Goal: Task Accomplishment & Management: Use online tool/utility

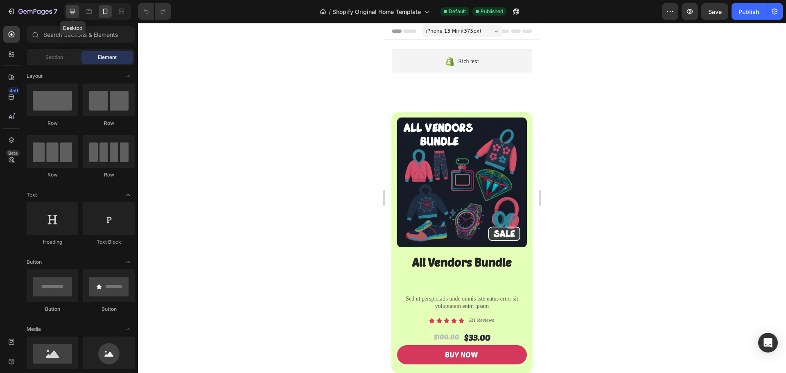
click at [75, 12] on icon at bounding box center [72, 11] width 5 height 5
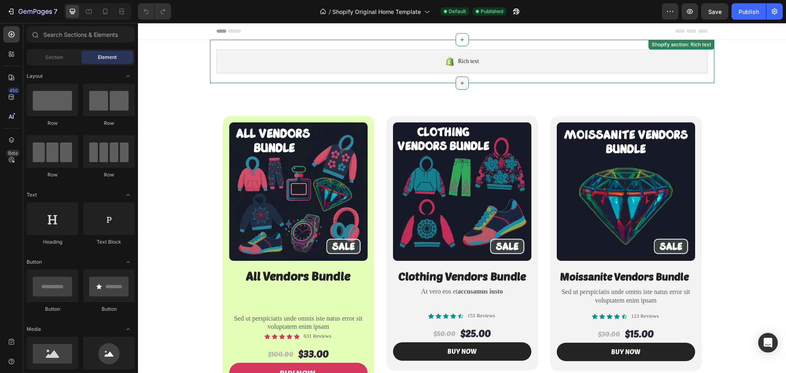
click at [459, 84] on icon at bounding box center [462, 83] width 7 height 7
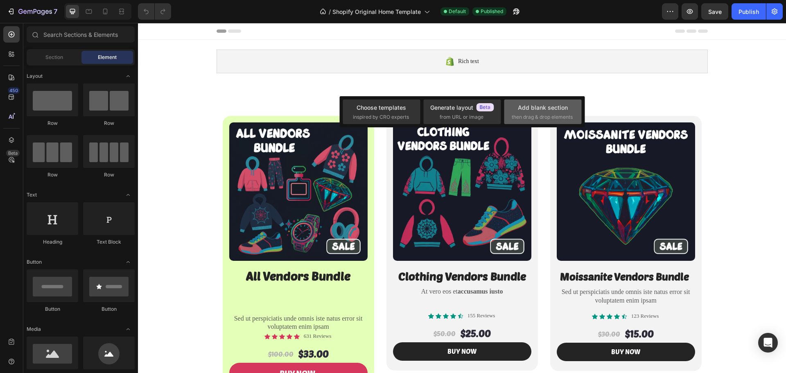
click at [516, 104] on div "Add blank section then drag & drop elements" at bounding box center [543, 112] width 62 height 18
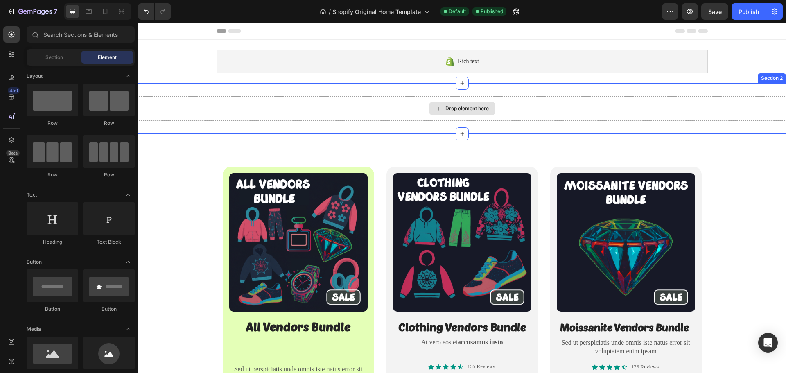
click at [448, 106] on div "Drop element here" at bounding box center [466, 108] width 43 height 7
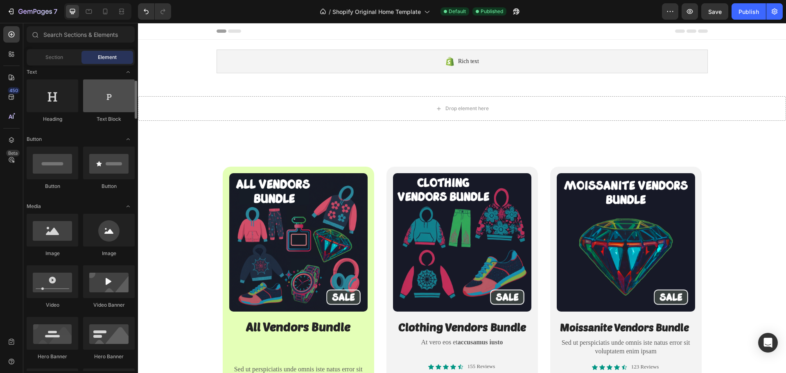
scroll to position [164, 0]
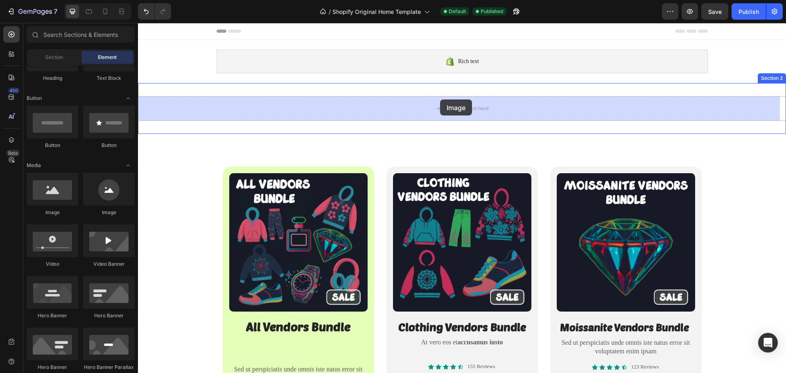
drag, startPoint x: 191, startPoint y: 222, endPoint x: 441, endPoint y: 99, distance: 278.6
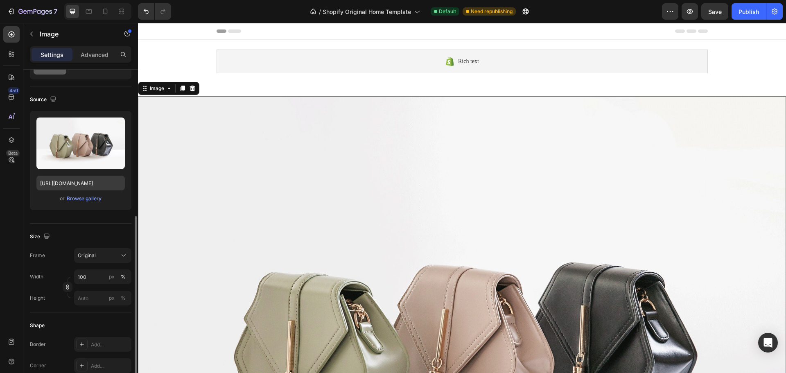
scroll to position [0, 0]
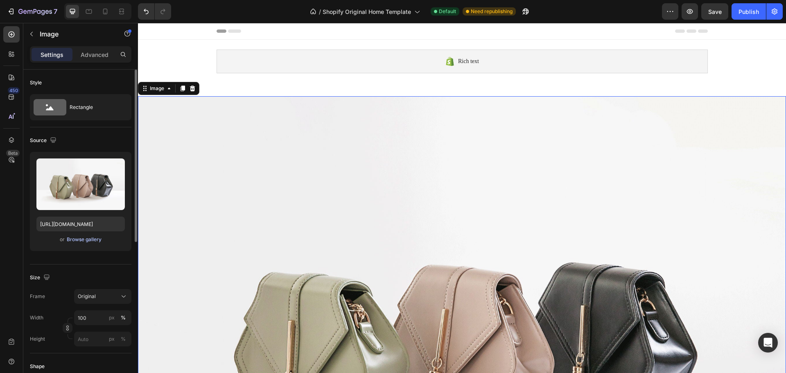
click at [85, 240] on div "Browse gallery" at bounding box center [84, 239] width 35 height 7
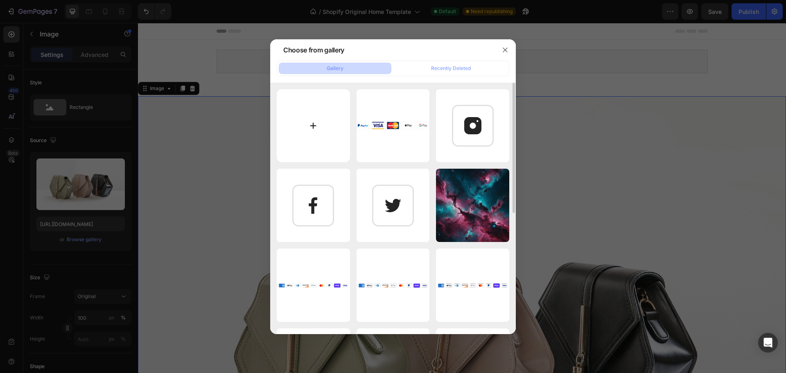
click at [312, 130] on input "file" at bounding box center [313, 125] width 73 height 73
type input "C:\fakepath\hvyhbjkunj.png"
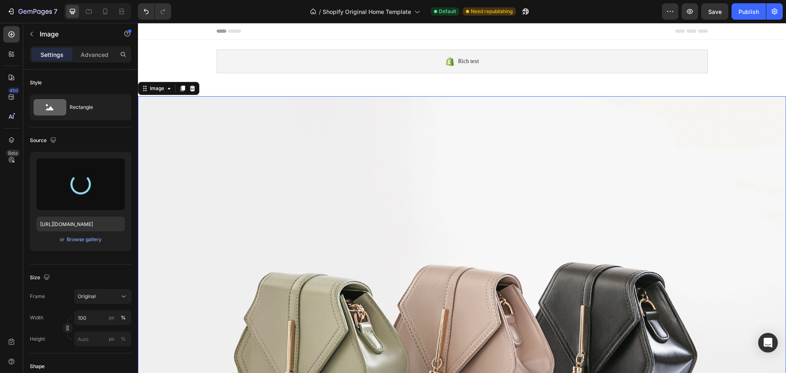
type input "[URL][DOMAIN_NAME]"
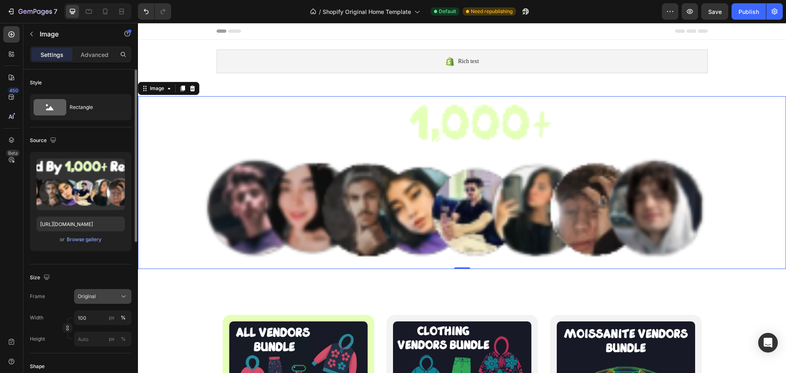
click at [101, 294] on div "Original" at bounding box center [98, 296] width 40 height 7
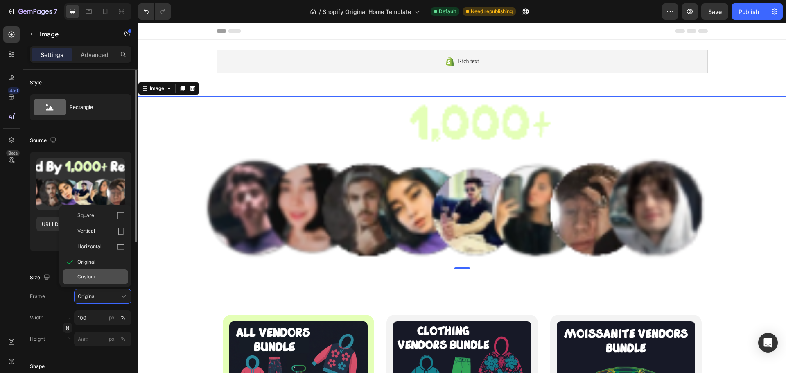
click at [100, 276] on div "Custom" at bounding box center [100, 276] width 47 height 7
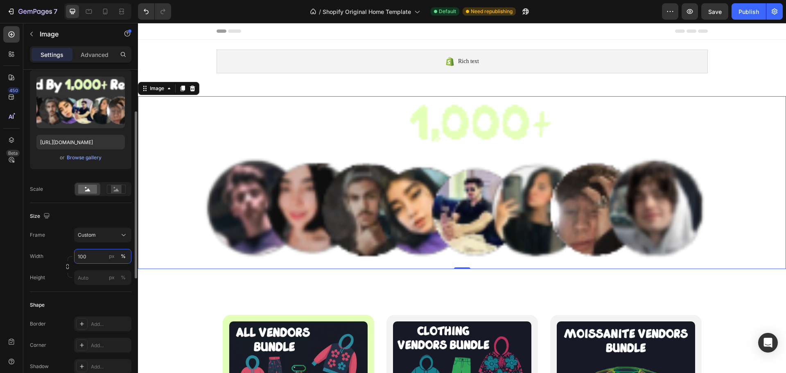
scroll to position [41, 0]
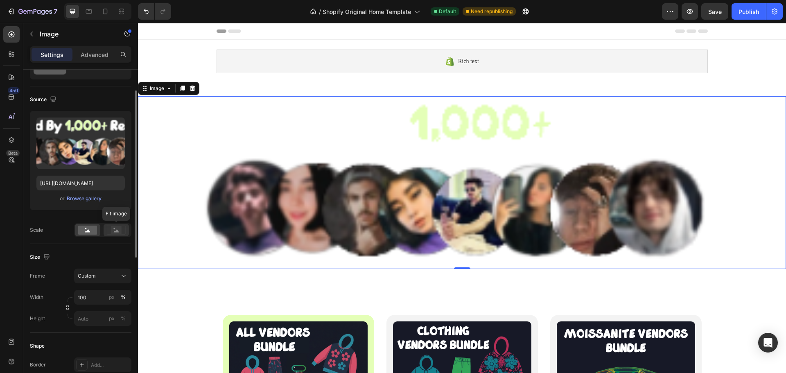
click at [116, 230] on rect at bounding box center [116, 230] width 11 height 8
click at [92, 233] on rect at bounding box center [87, 230] width 19 height 9
click at [120, 228] on rect at bounding box center [116, 230] width 11 height 8
type input "0"
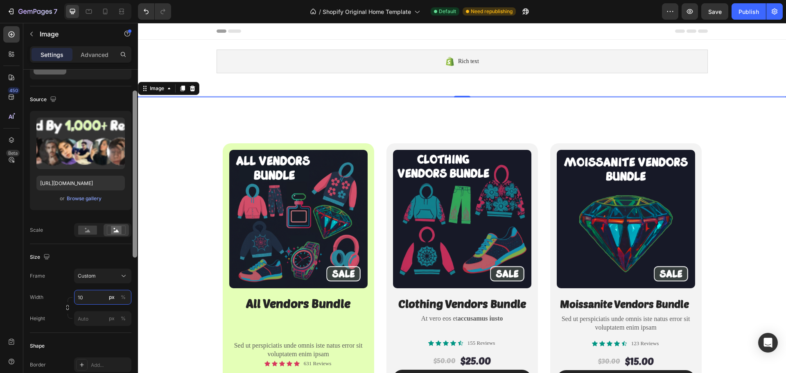
type input "1"
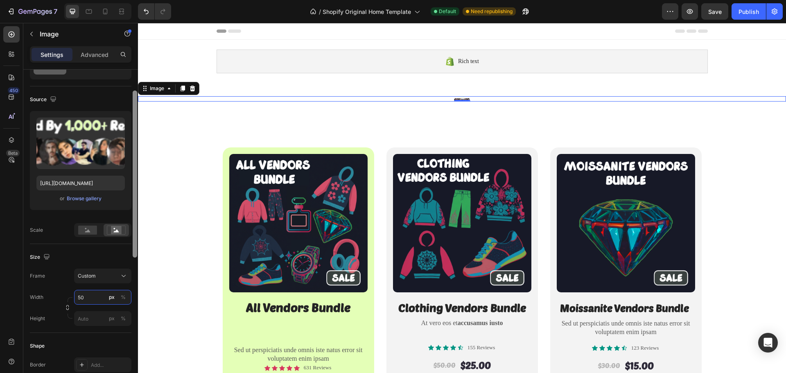
type input "5"
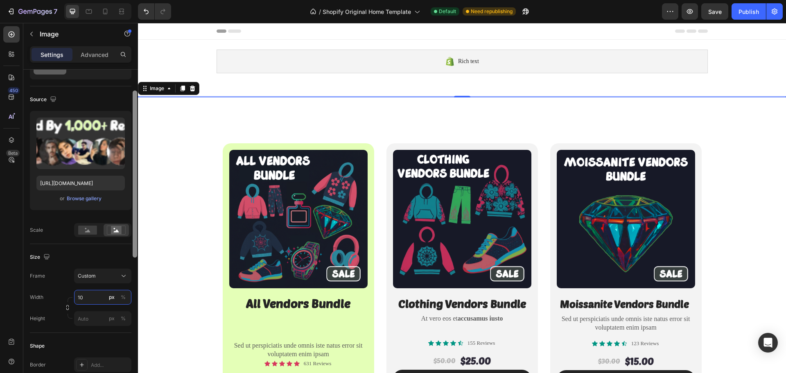
type input "1"
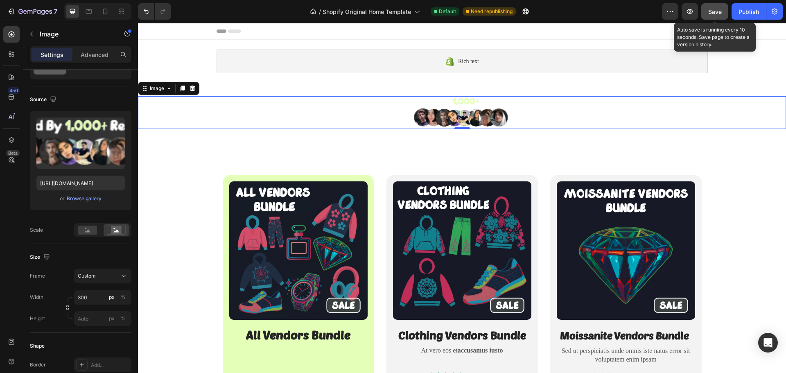
click at [713, 9] on span "Save" at bounding box center [715, 11] width 14 height 7
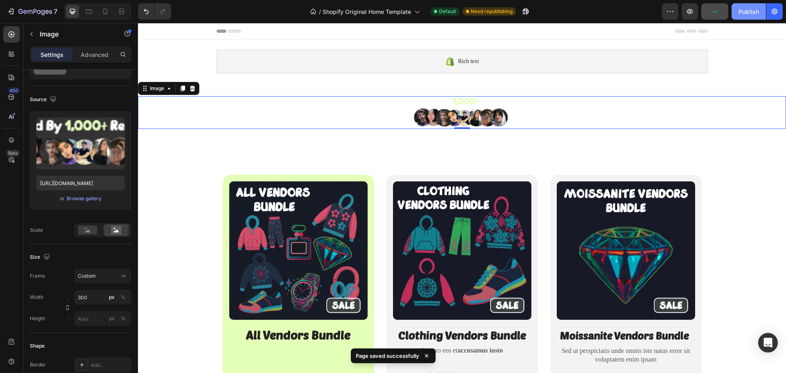
click at [743, 14] on div "Publish" at bounding box center [748, 11] width 20 height 9
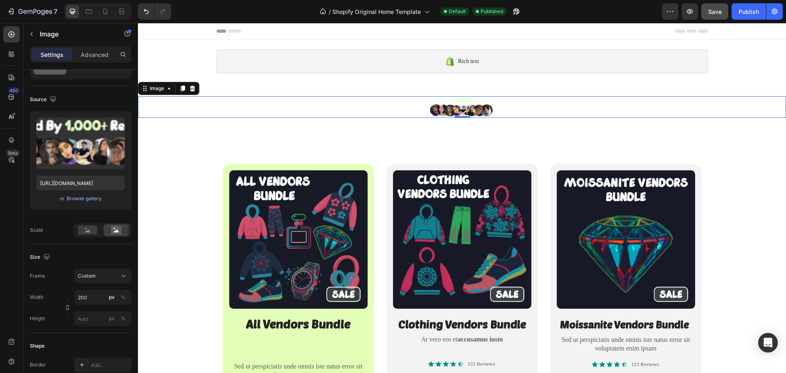
click at [715, 9] on span "Save" at bounding box center [715, 11] width 14 height 7
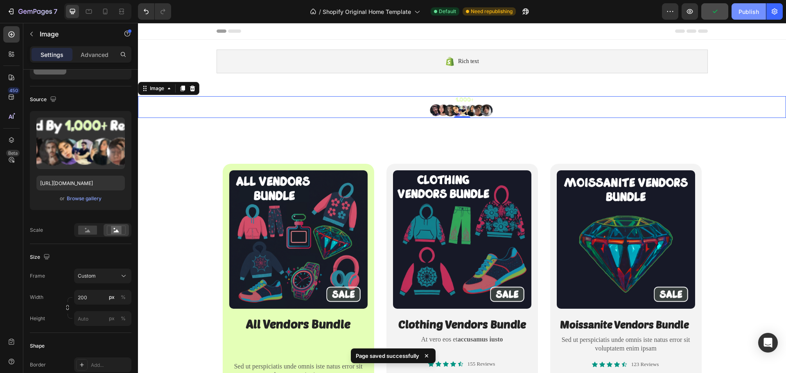
click at [748, 14] on div "Publish" at bounding box center [748, 11] width 20 height 9
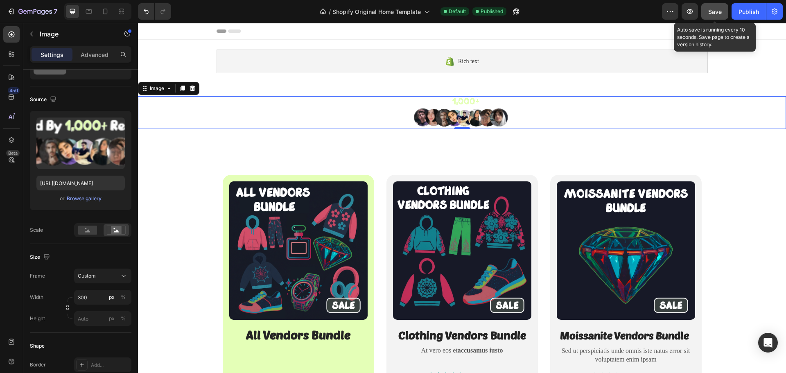
click at [714, 15] on span "Save" at bounding box center [715, 11] width 14 height 7
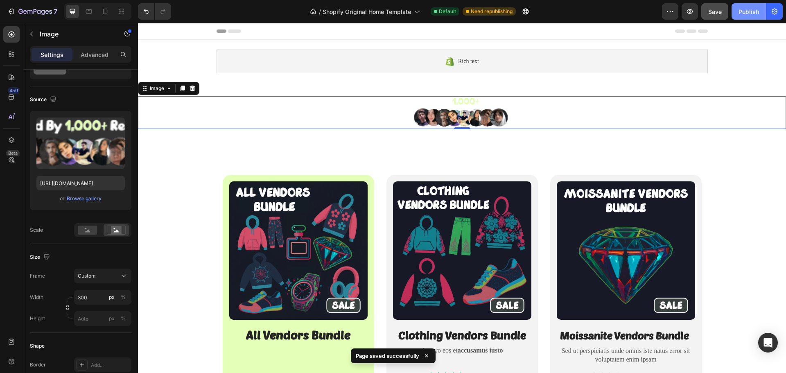
click at [741, 14] on div "Publish" at bounding box center [748, 11] width 20 height 9
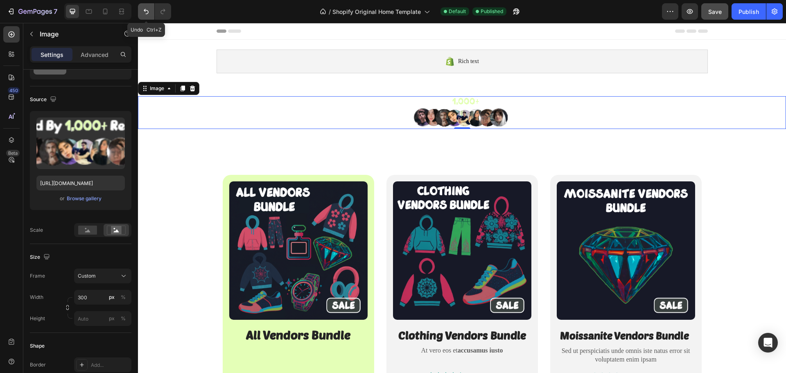
click at [143, 16] on button "Undo/Redo" at bounding box center [146, 11] width 16 height 16
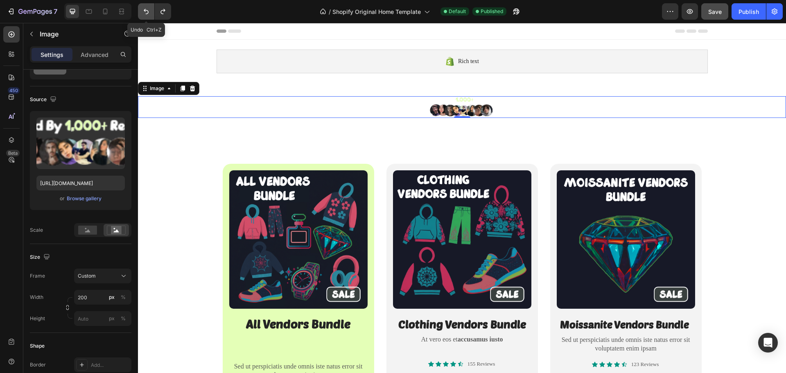
click at [143, 16] on button "Undo/Redo" at bounding box center [146, 11] width 16 height 16
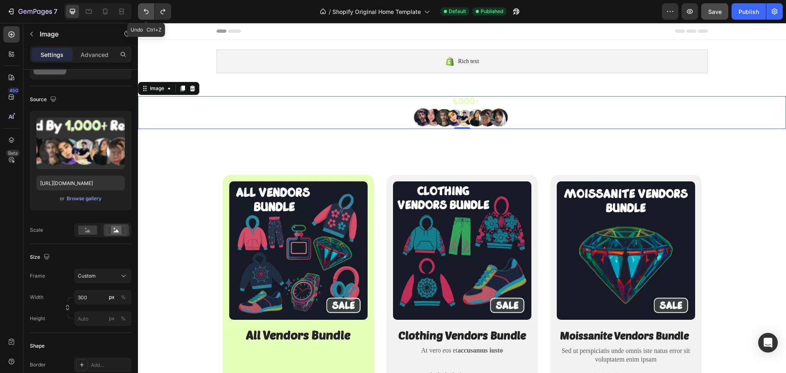
click at [143, 16] on button "Undo/Redo" at bounding box center [146, 11] width 16 height 16
type input "100"
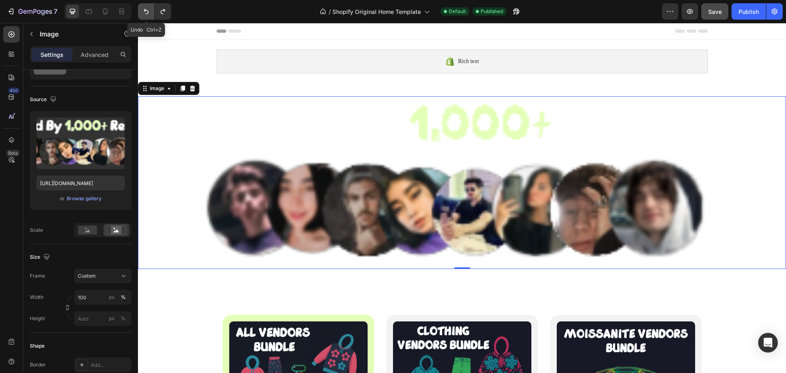
click at [143, 16] on button "Undo/Redo" at bounding box center [146, 11] width 16 height 16
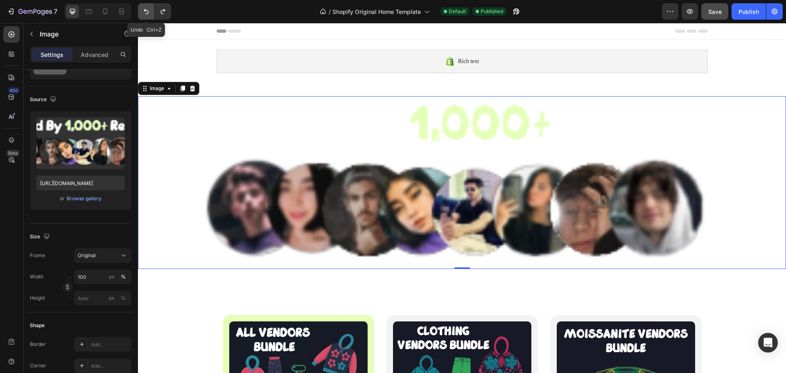
click at [143, 16] on button "Undo/Redo" at bounding box center [146, 11] width 16 height 16
type input "[URL][DOMAIN_NAME]"
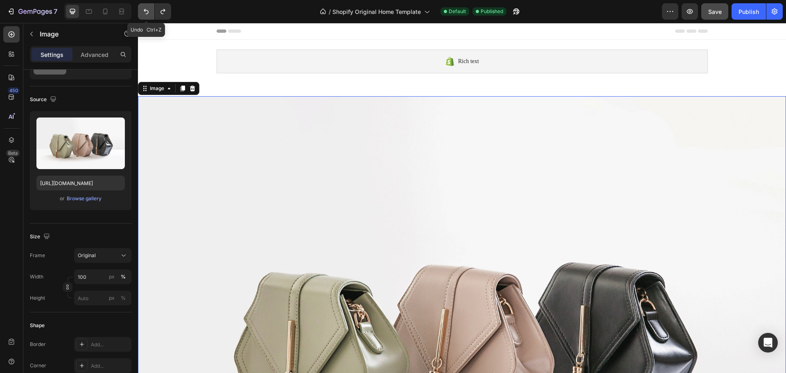
click at [143, 16] on button "Undo/Redo" at bounding box center [146, 11] width 16 height 16
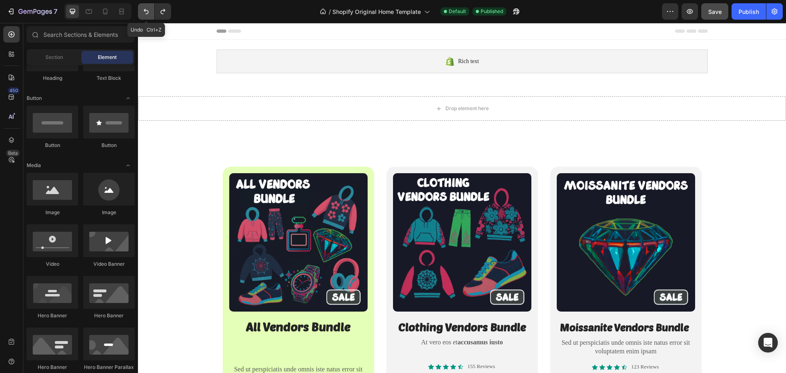
click at [143, 16] on button "Undo/Redo" at bounding box center [146, 11] width 16 height 16
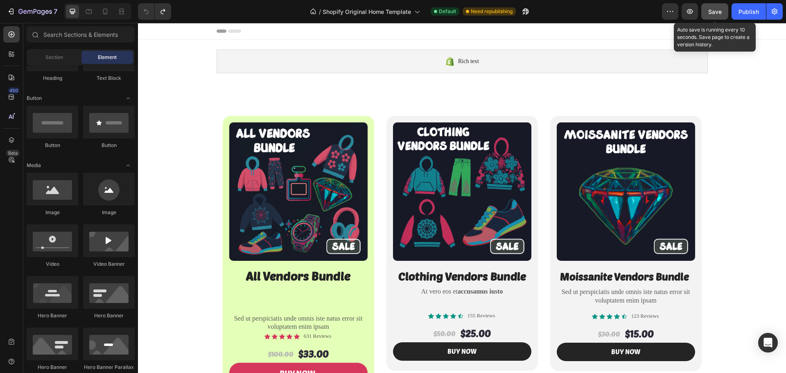
click at [709, 13] on span "Save" at bounding box center [715, 11] width 14 height 7
click at [748, 10] on div "Publish" at bounding box center [748, 11] width 20 height 9
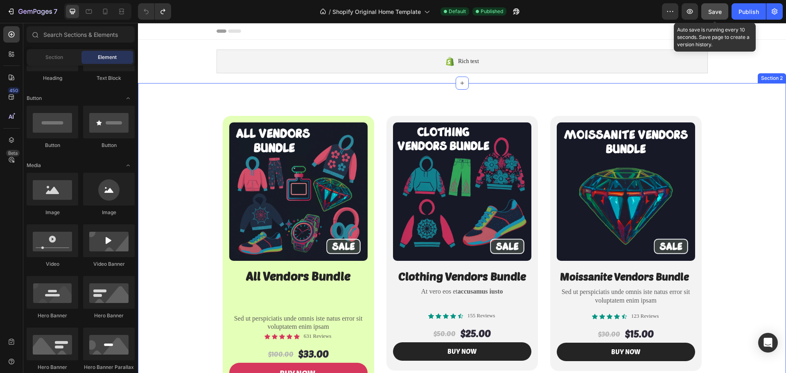
click at [337, 102] on div "Product Images All Vendors Bundle Heading Sed ut perspiciatis unde omnis iste n…" at bounding box center [462, 238] width 648 height 310
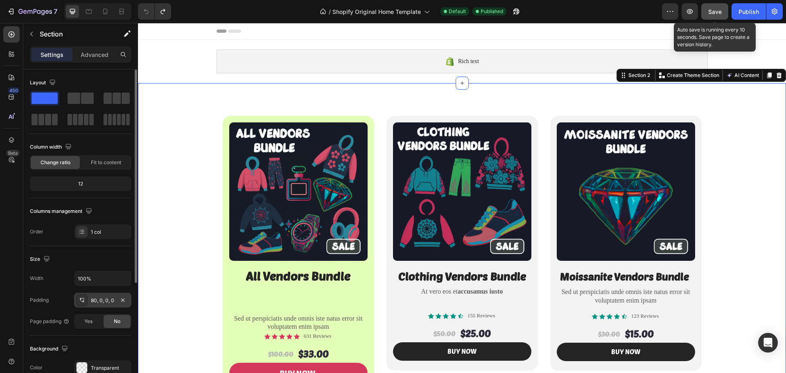
click at [106, 298] on div "80, 0, 0, 0" at bounding box center [103, 300] width 24 height 7
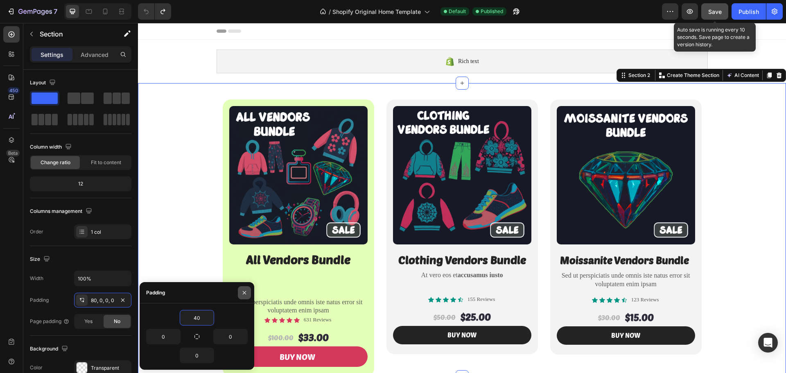
click at [246, 293] on icon "button" at bounding box center [244, 292] width 7 height 7
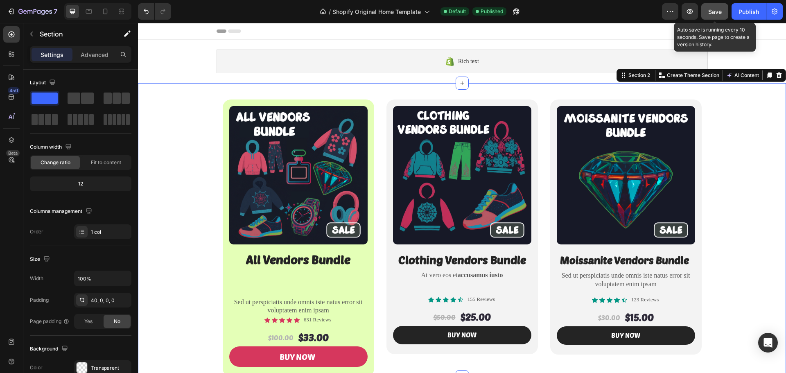
click at [709, 15] on span "Save" at bounding box center [715, 11] width 14 height 7
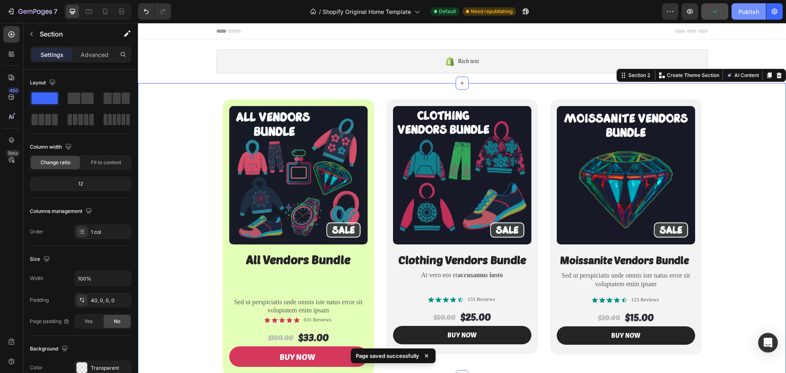
click at [743, 11] on div "Publish" at bounding box center [748, 11] width 20 height 9
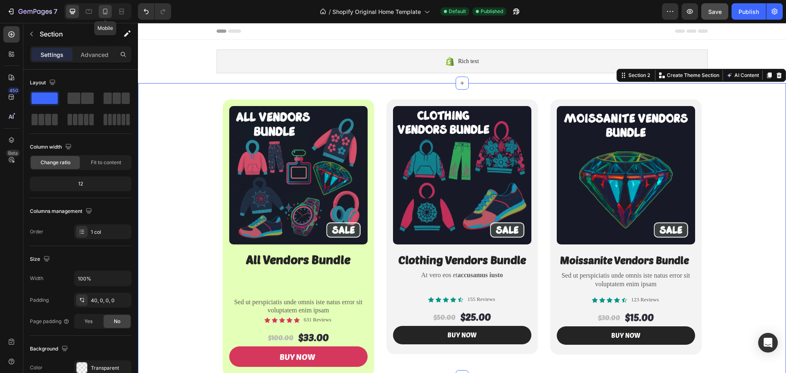
click at [104, 15] on icon at bounding box center [105, 11] width 8 height 8
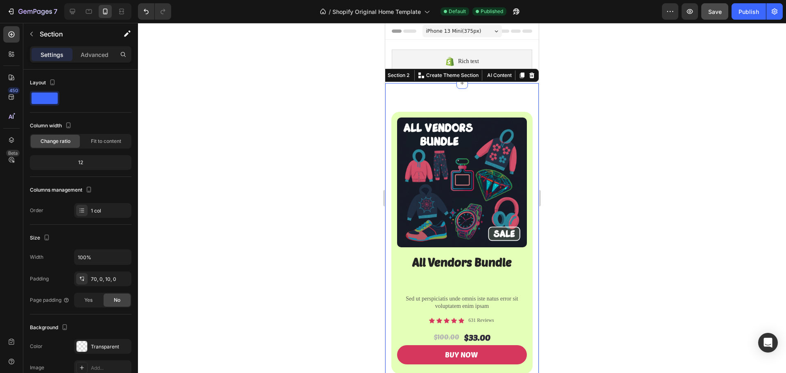
click at [102, 278] on div "70, 0, 10, 0" at bounding box center [103, 278] width 24 height 7
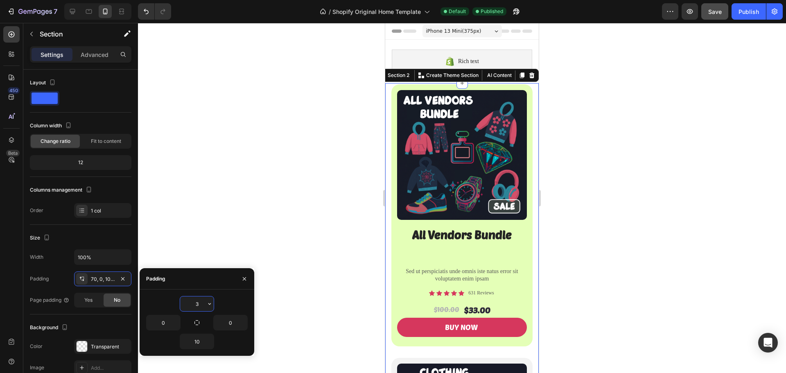
type input "35"
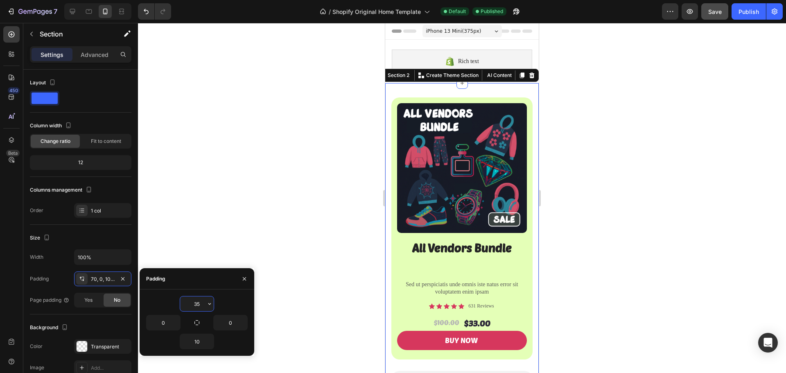
click at [280, 277] on div at bounding box center [462, 198] width 648 height 350
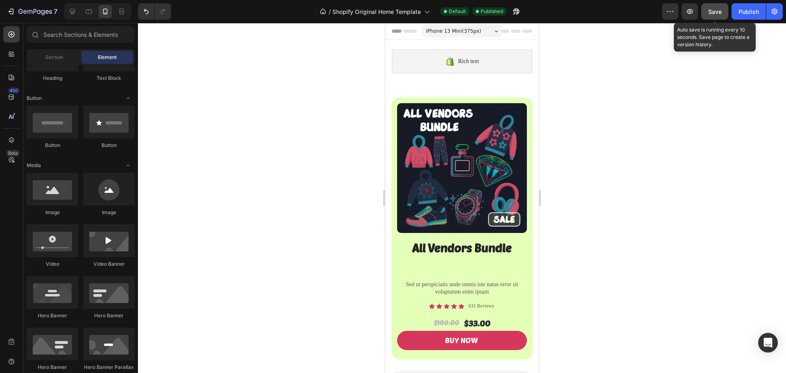
click at [721, 15] on div "Save" at bounding box center [715, 11] width 14 height 9
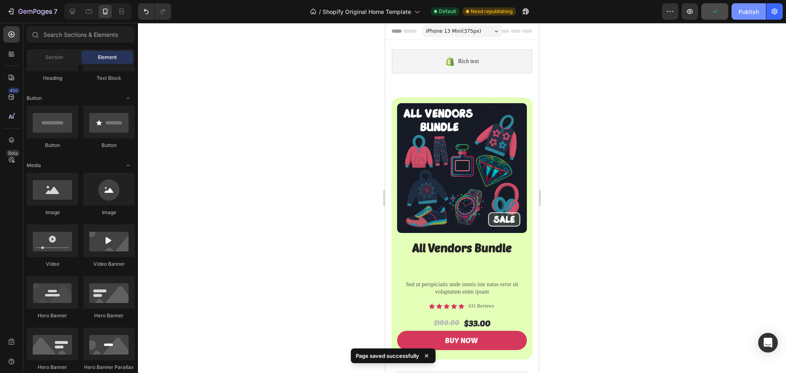
click at [744, 16] on button "Publish" at bounding box center [749, 11] width 34 height 16
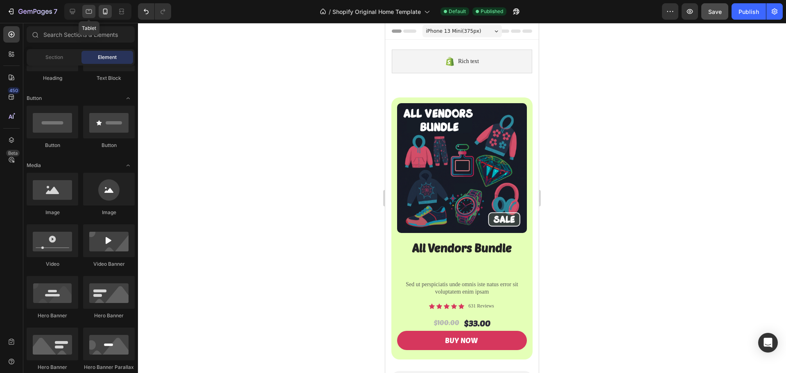
click at [88, 14] on icon at bounding box center [89, 11] width 6 height 5
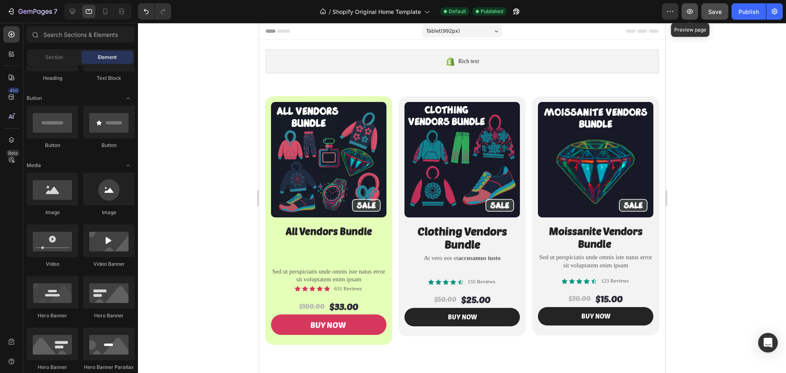
click at [691, 15] on icon "button" at bounding box center [690, 11] width 8 height 8
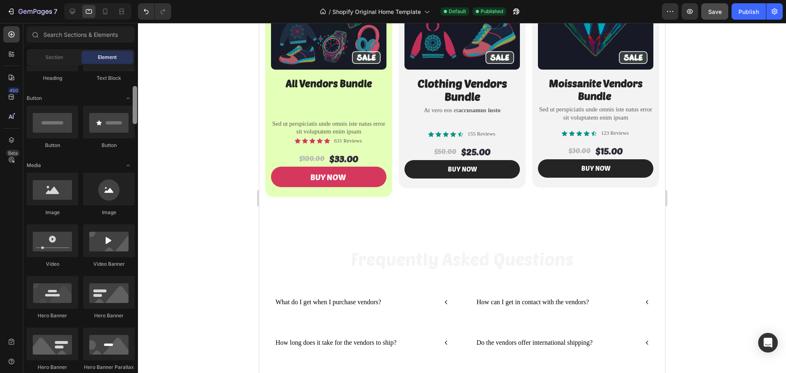
scroll to position [123, 0]
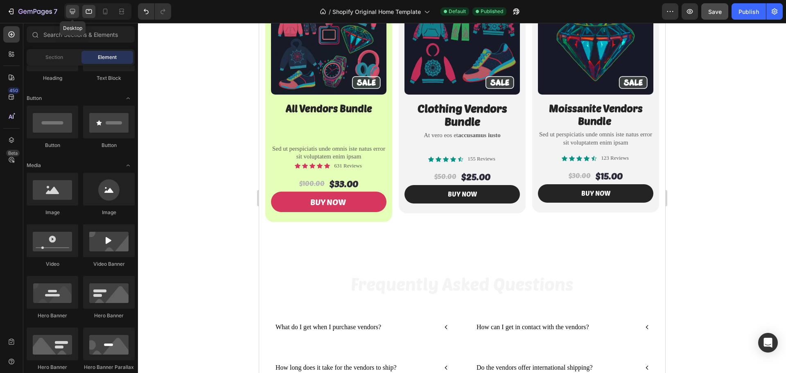
click at [77, 14] on icon at bounding box center [72, 11] width 8 height 8
